Goal: Transaction & Acquisition: Purchase product/service

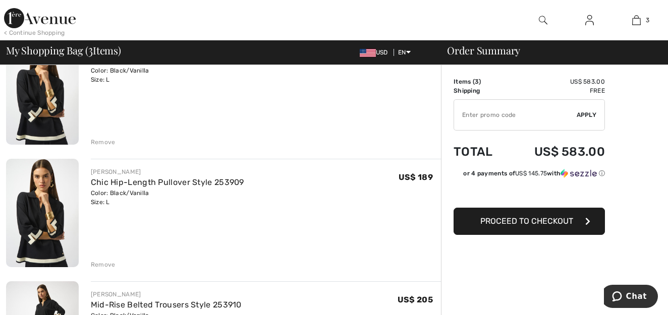
scroll to position [123, 0]
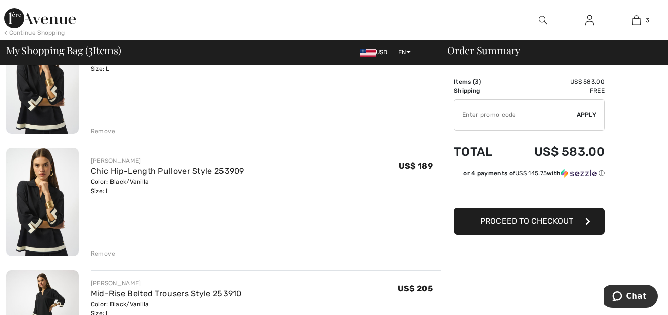
drag, startPoint x: 104, startPoint y: 129, endPoint x: 110, endPoint y: 129, distance: 6.1
click at [104, 129] on div "Remove" at bounding box center [103, 131] width 25 height 9
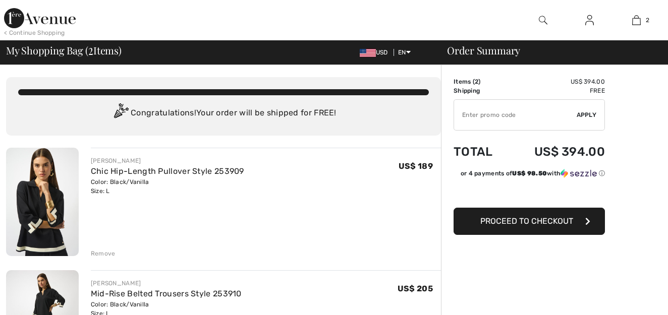
scroll to position [0, 0]
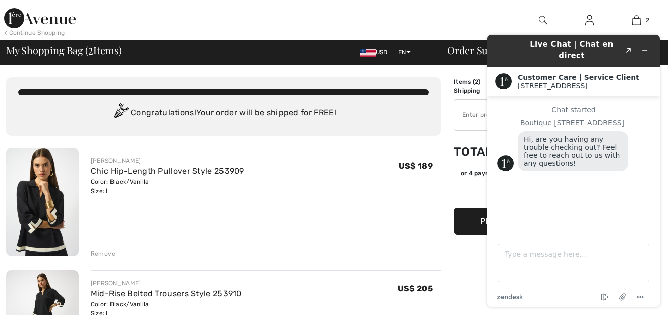
click at [427, 205] on div "[PERSON_NAME] Chic Hip-Length Pullover Style 253909 Color: Black/Vanilla Size: …" at bounding box center [266, 203] width 350 height 111
click at [265, 225] on div "[PERSON_NAME] Chic Hip-Length Pullover Style 253909 Color: Black/Vanilla Size: …" at bounding box center [266, 203] width 350 height 111
click at [645, 47] on icon "Minimize widget" at bounding box center [644, 50] width 7 height 7
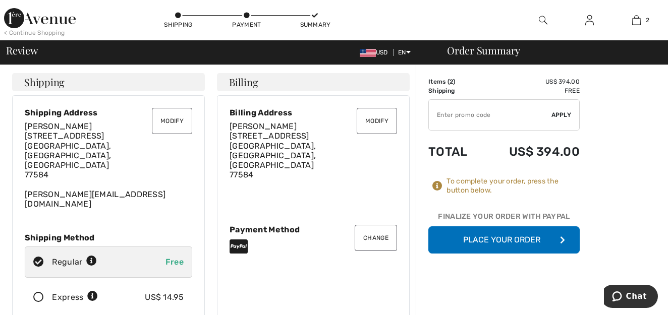
click at [506, 238] on button "Place Your Order" at bounding box center [503, 240] width 151 height 27
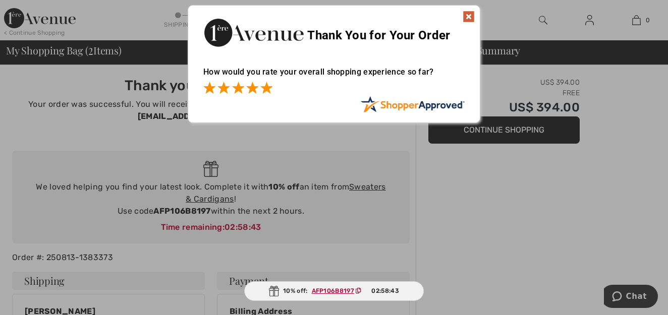
click at [263, 88] on span at bounding box center [266, 88] width 12 height 12
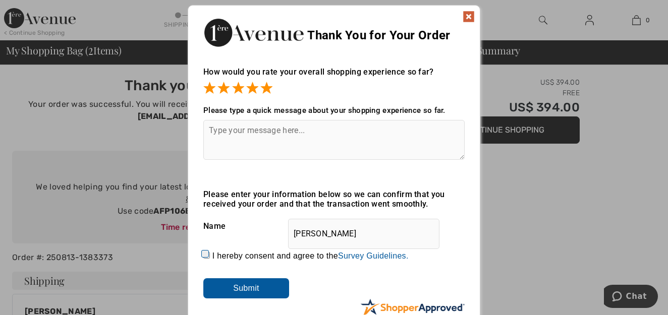
click at [471, 13] on img at bounding box center [469, 17] width 12 height 12
